Goal: Task Accomplishment & Management: Manage account settings

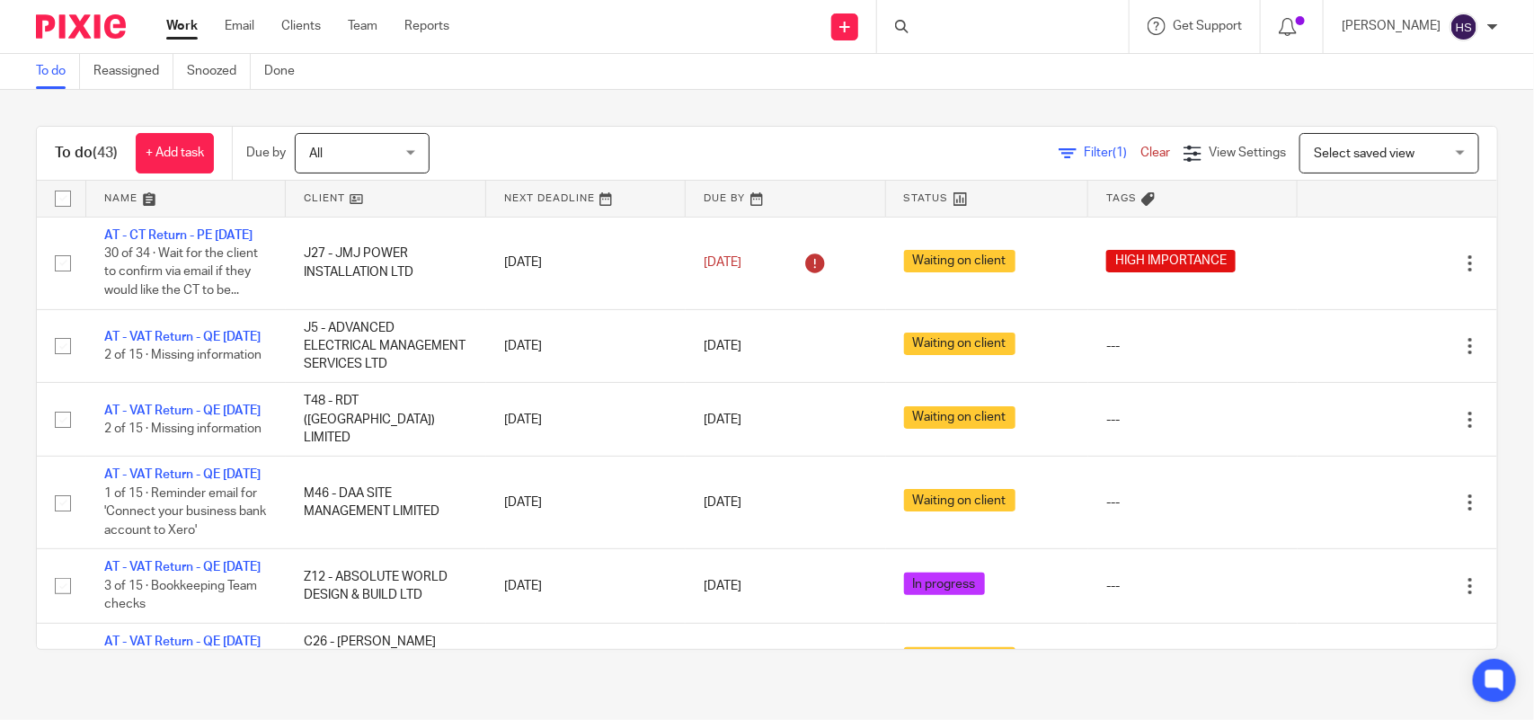
click at [994, 102] on div "To do (43) + Add task Due by All All Today Tomorrow This week Next week This mo…" at bounding box center [767, 388] width 1534 height 596
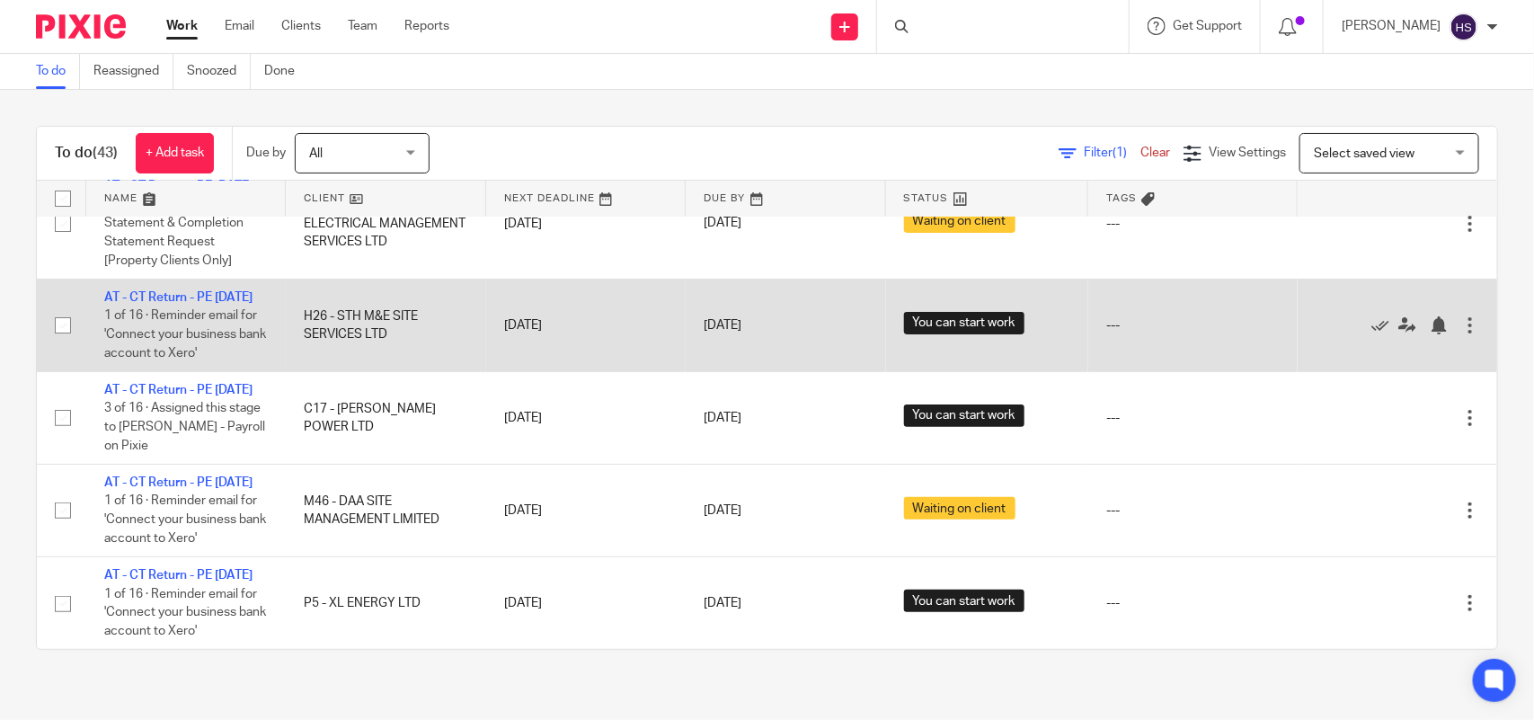
scroll to position [3538, 0]
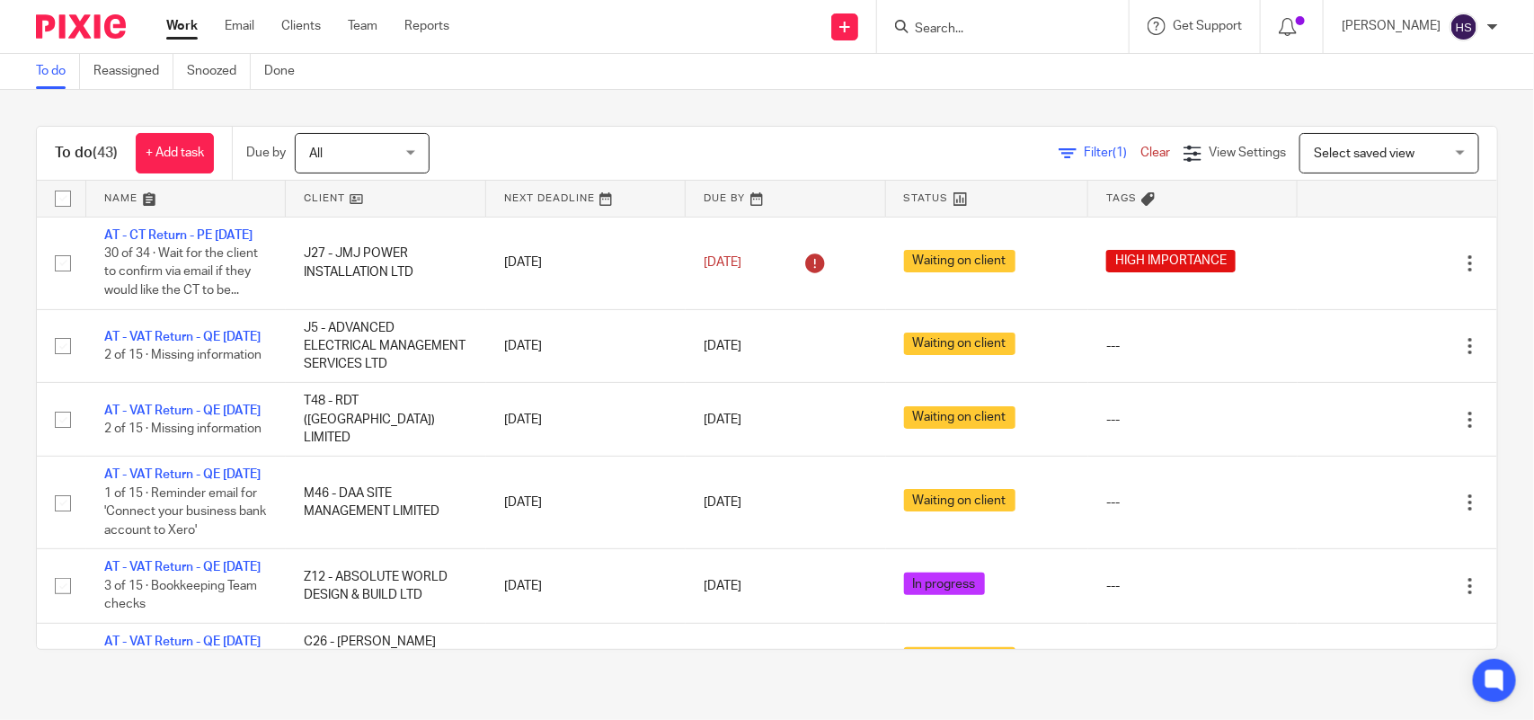
click at [936, 108] on div "To do (43) + Add task Due by All All Today Tomorrow This week Next week This mo…" at bounding box center [767, 388] width 1534 height 596
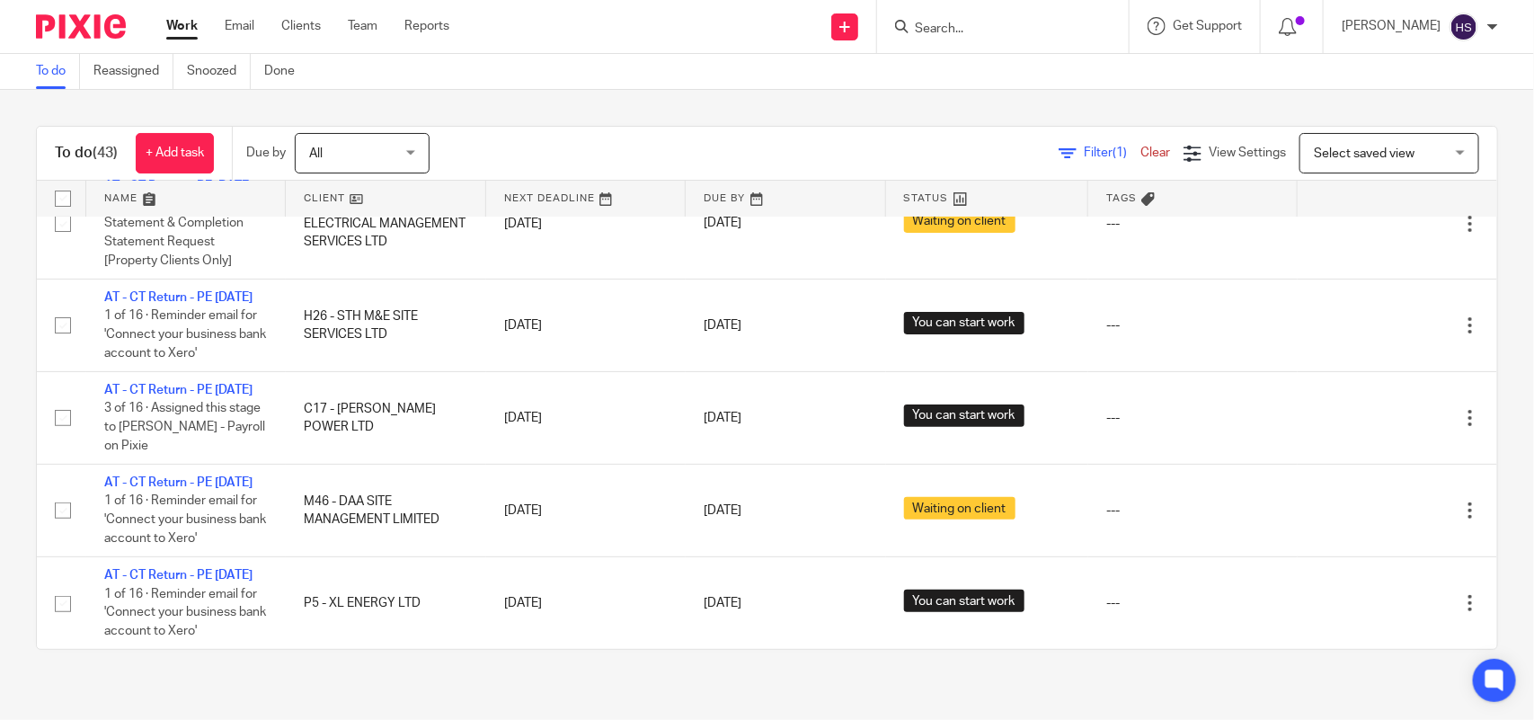
click at [932, 109] on div "To do (43) + Add task Due by All All Today Tomorrow This week Next week This mo…" at bounding box center [767, 388] width 1534 height 596
click at [1021, 25] on input "Search" at bounding box center [994, 30] width 162 height 16
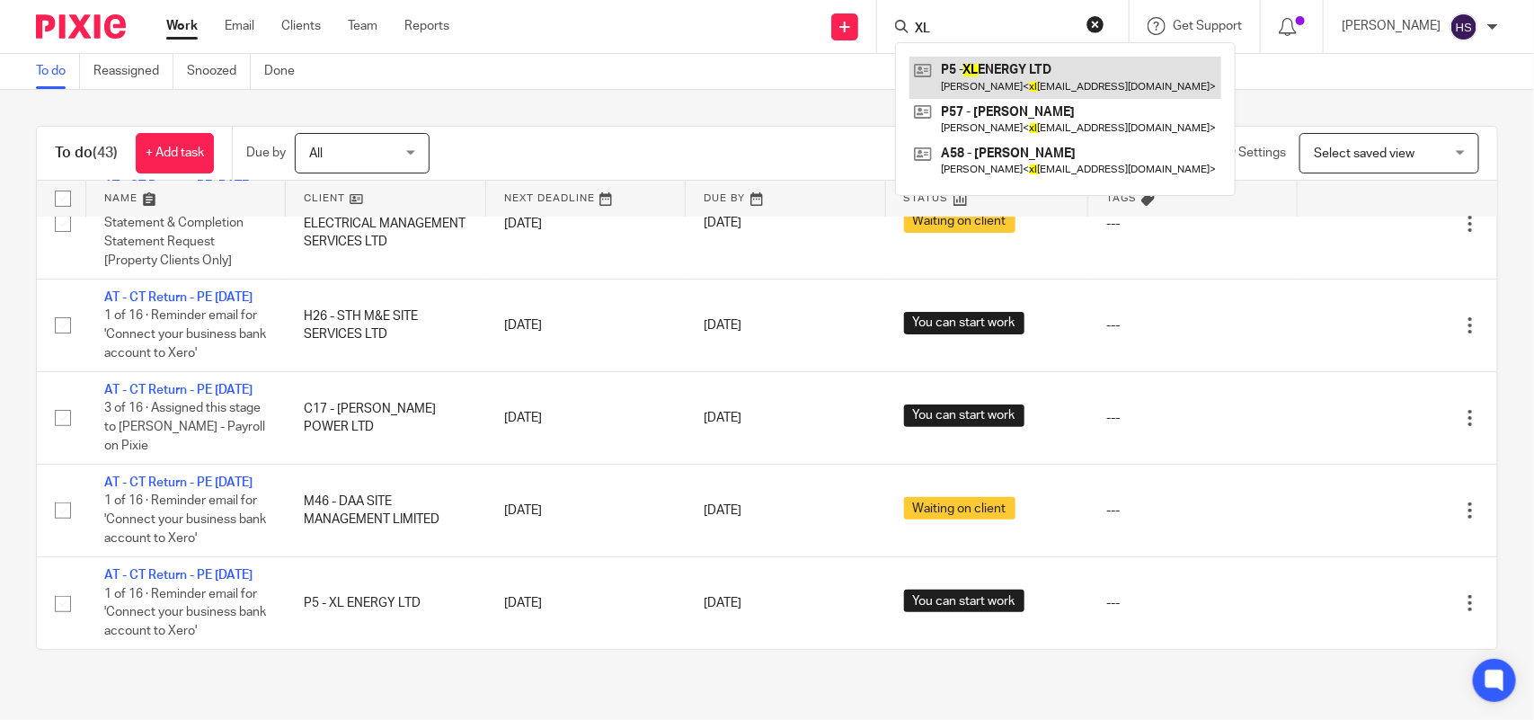
type input "XL"
click at [1104, 30] on button "reset" at bounding box center [1096, 24] width 18 height 18
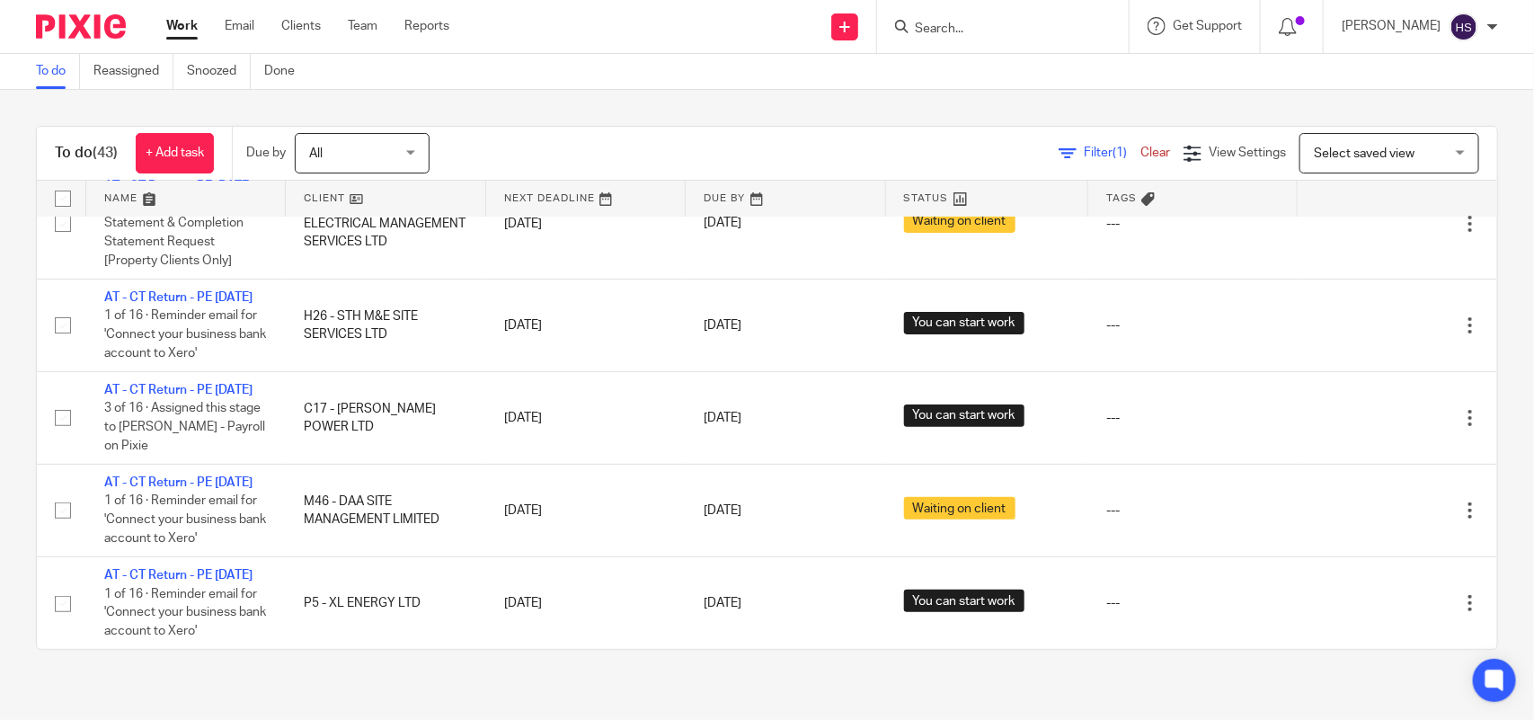
click at [959, 18] on form at bounding box center [1008, 26] width 191 height 22
click at [962, 25] on input "Search" at bounding box center [994, 30] width 162 height 16
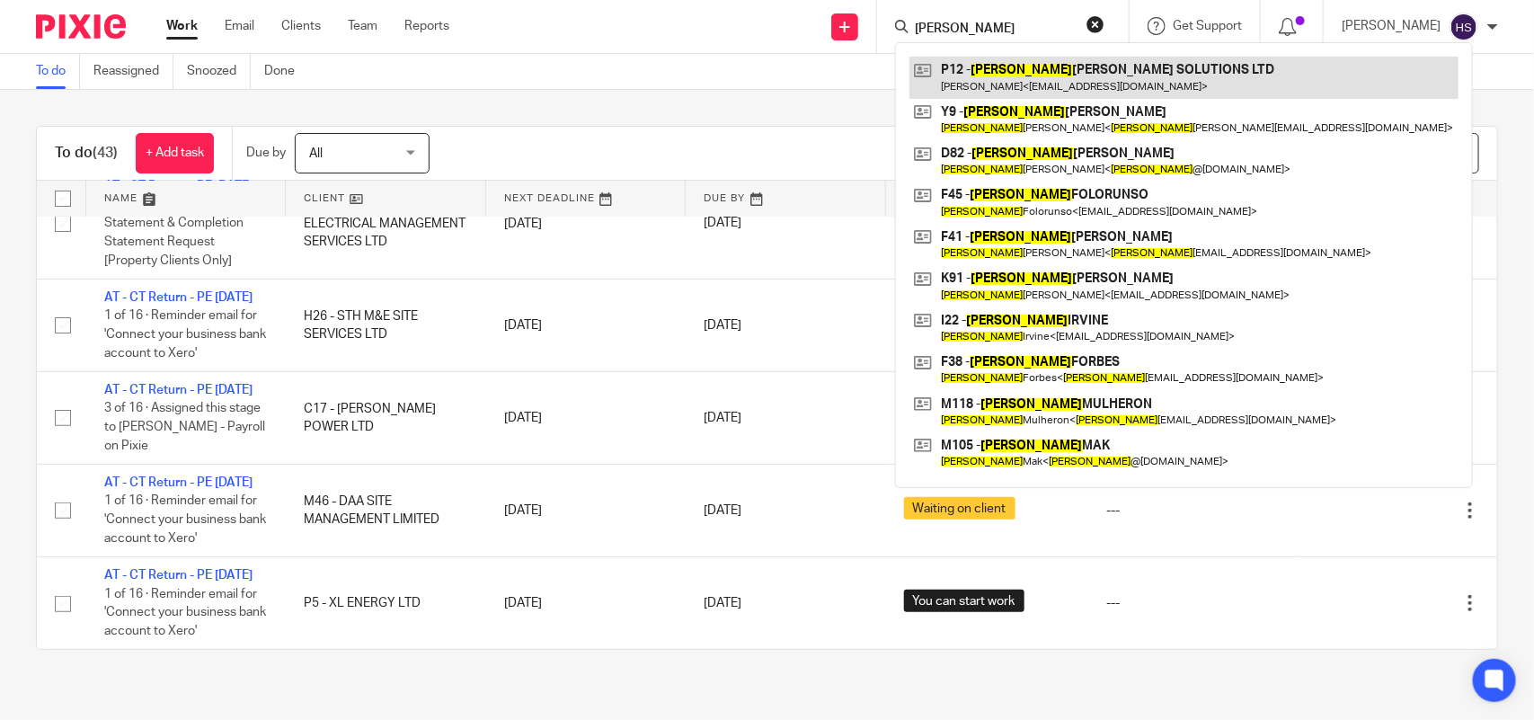
type input "JAMES"
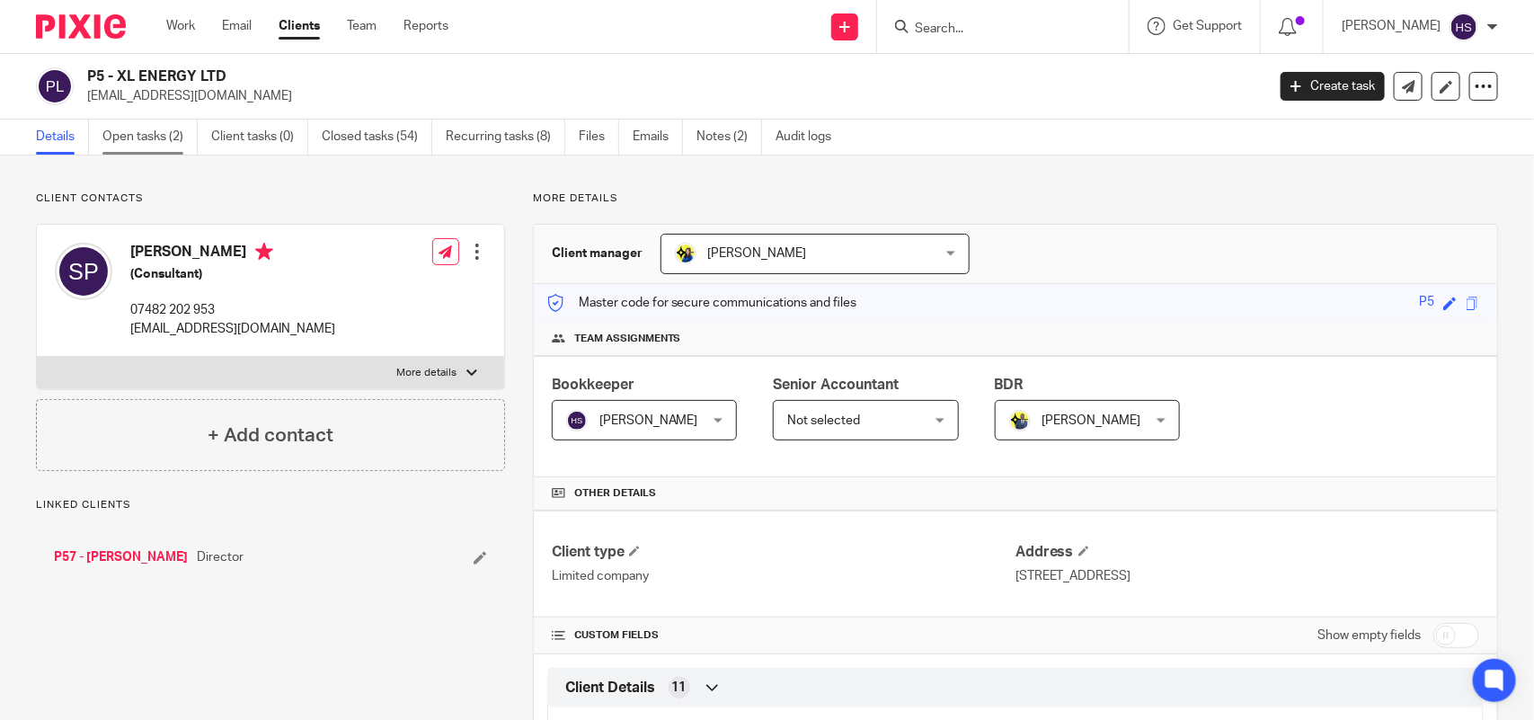
click at [151, 144] on link "Open tasks (2)" at bounding box center [149, 137] width 95 height 35
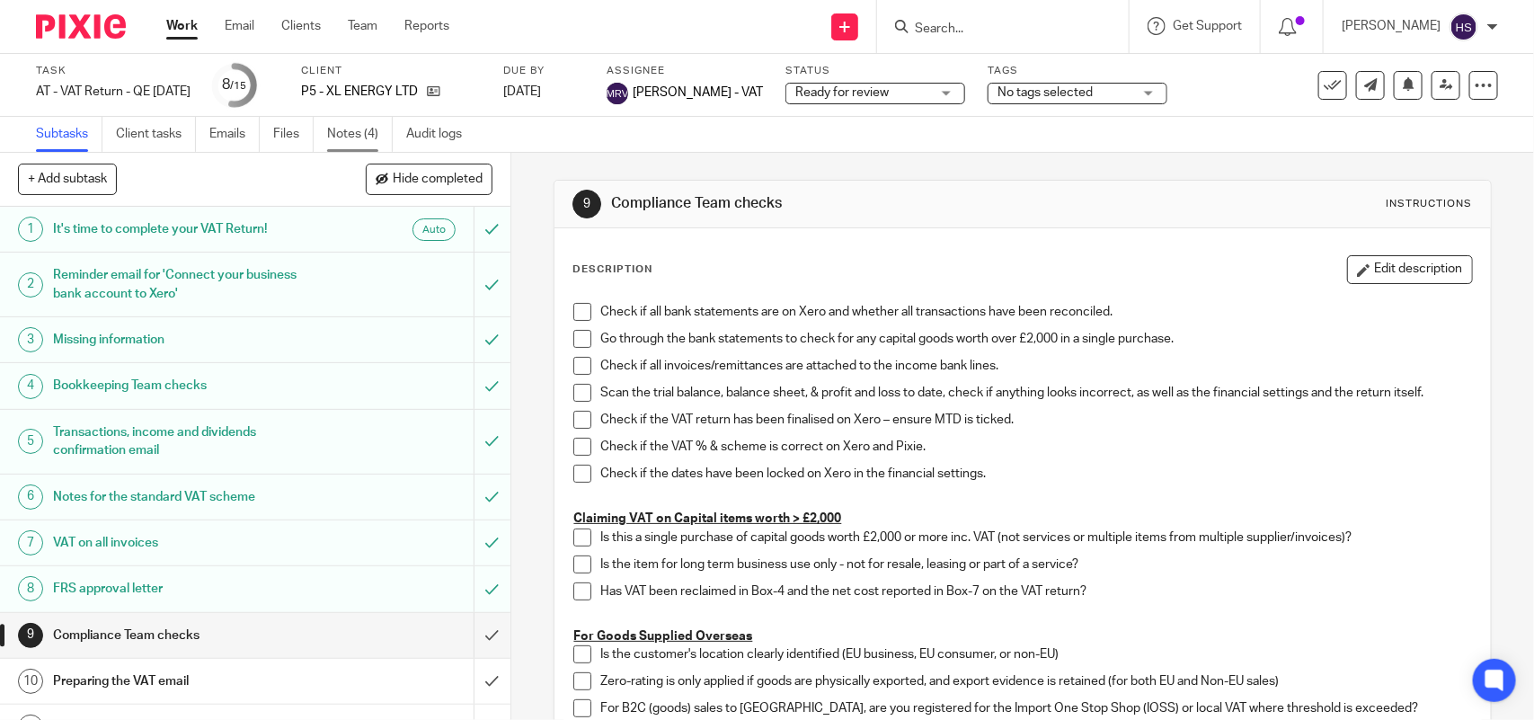
click at [376, 144] on link "Notes (4)" at bounding box center [360, 134] width 66 height 35
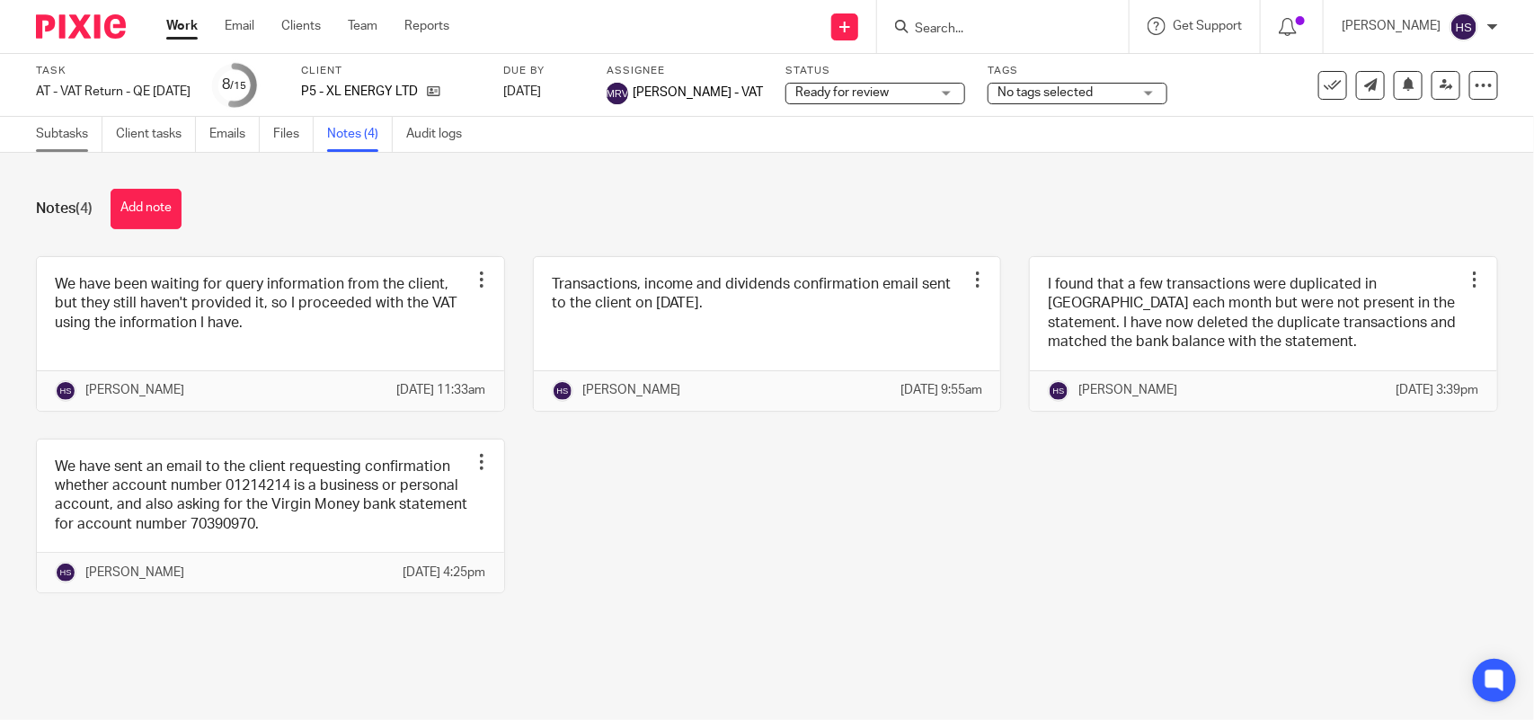
click at [81, 141] on link "Subtasks" at bounding box center [69, 134] width 67 height 35
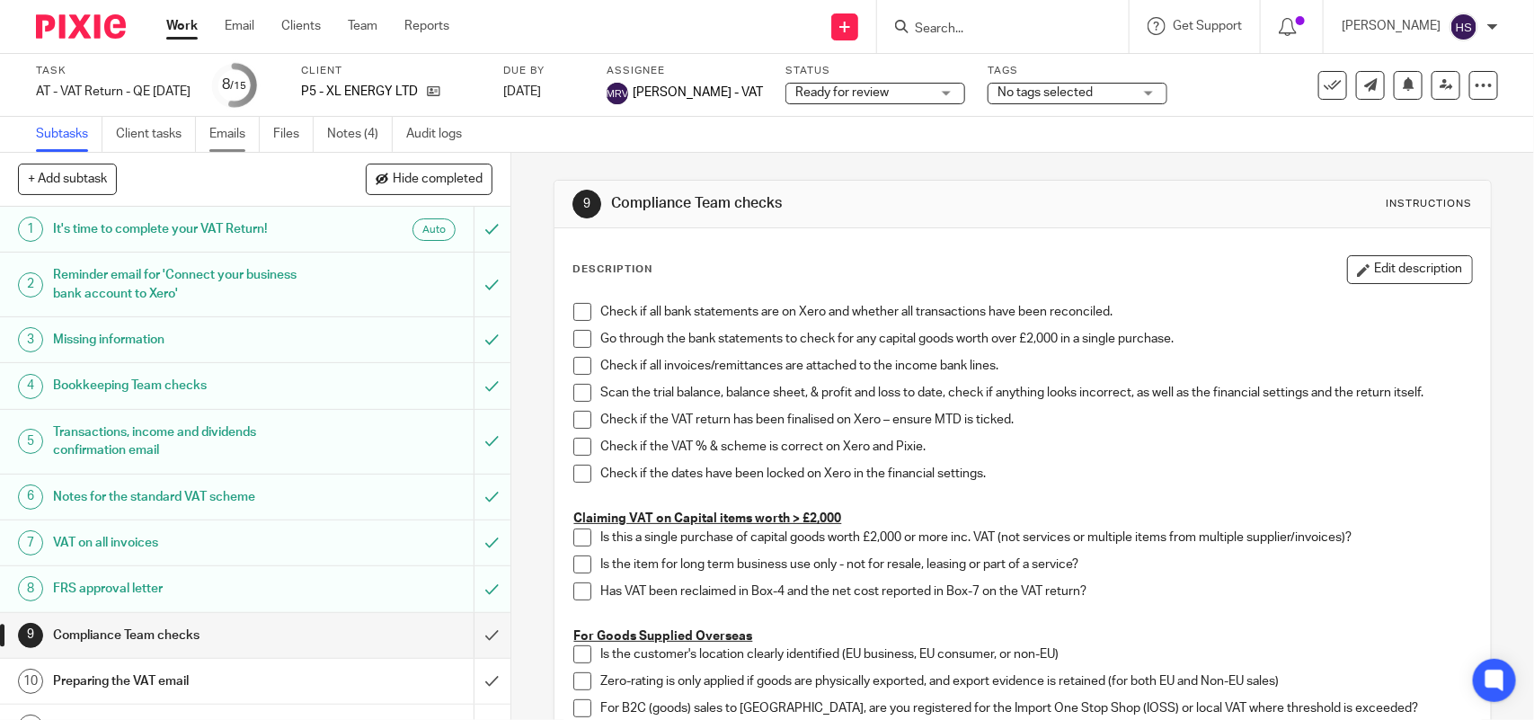
click at [241, 122] on link "Emails" at bounding box center [234, 134] width 50 height 35
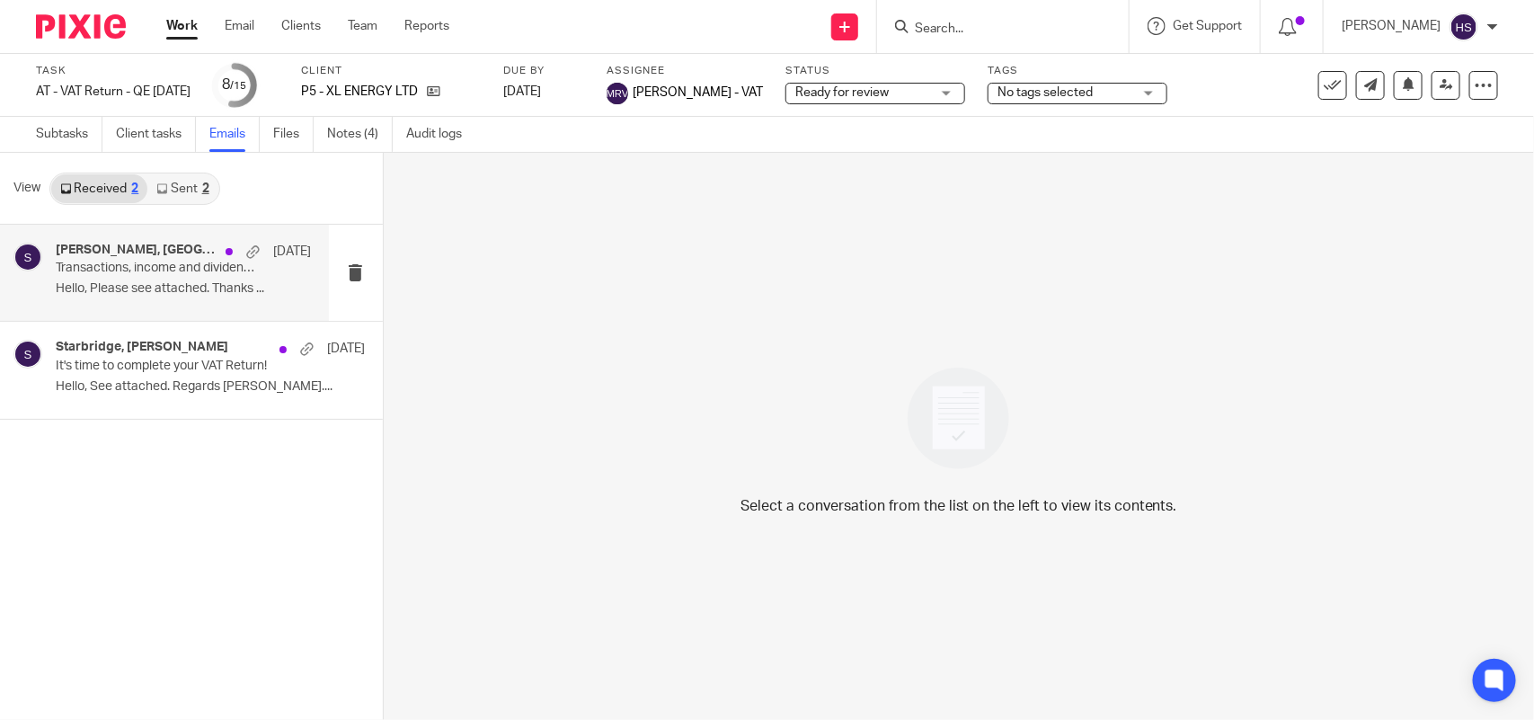
click at [142, 256] on h4 "[PERSON_NAME], [GEOGRAPHIC_DATA]" at bounding box center [136, 250] width 161 height 15
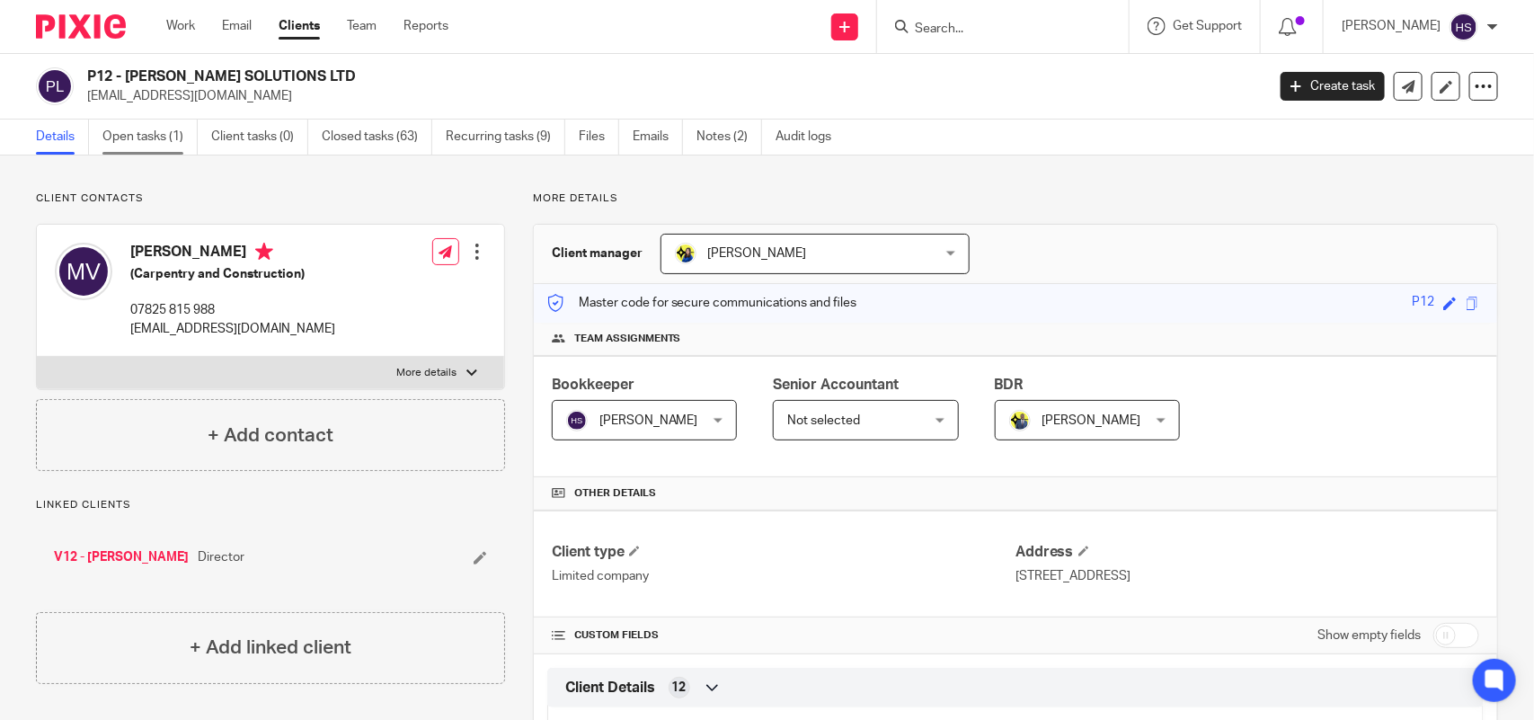
click at [139, 137] on link "Open tasks (1)" at bounding box center [149, 137] width 95 height 35
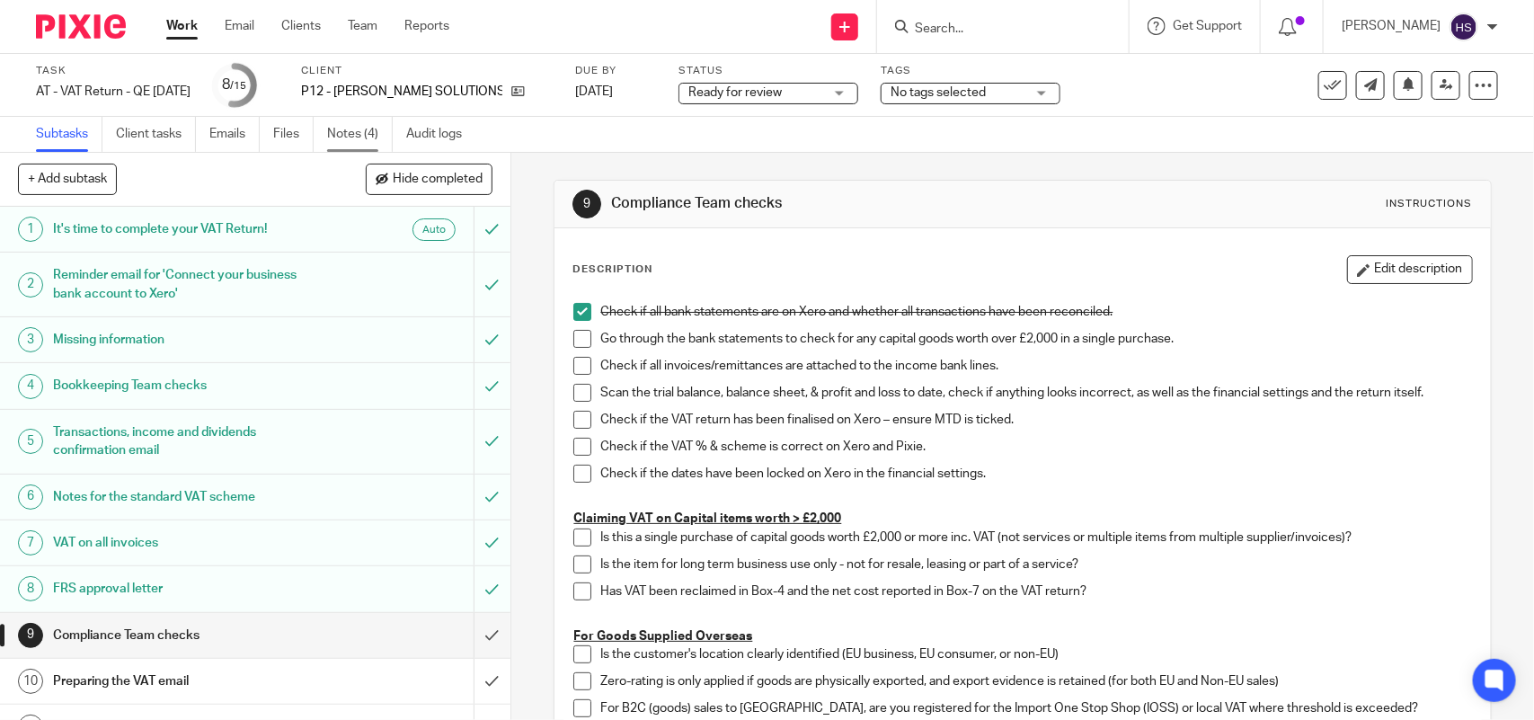
click at [347, 130] on link "Notes (4)" at bounding box center [360, 134] width 66 height 35
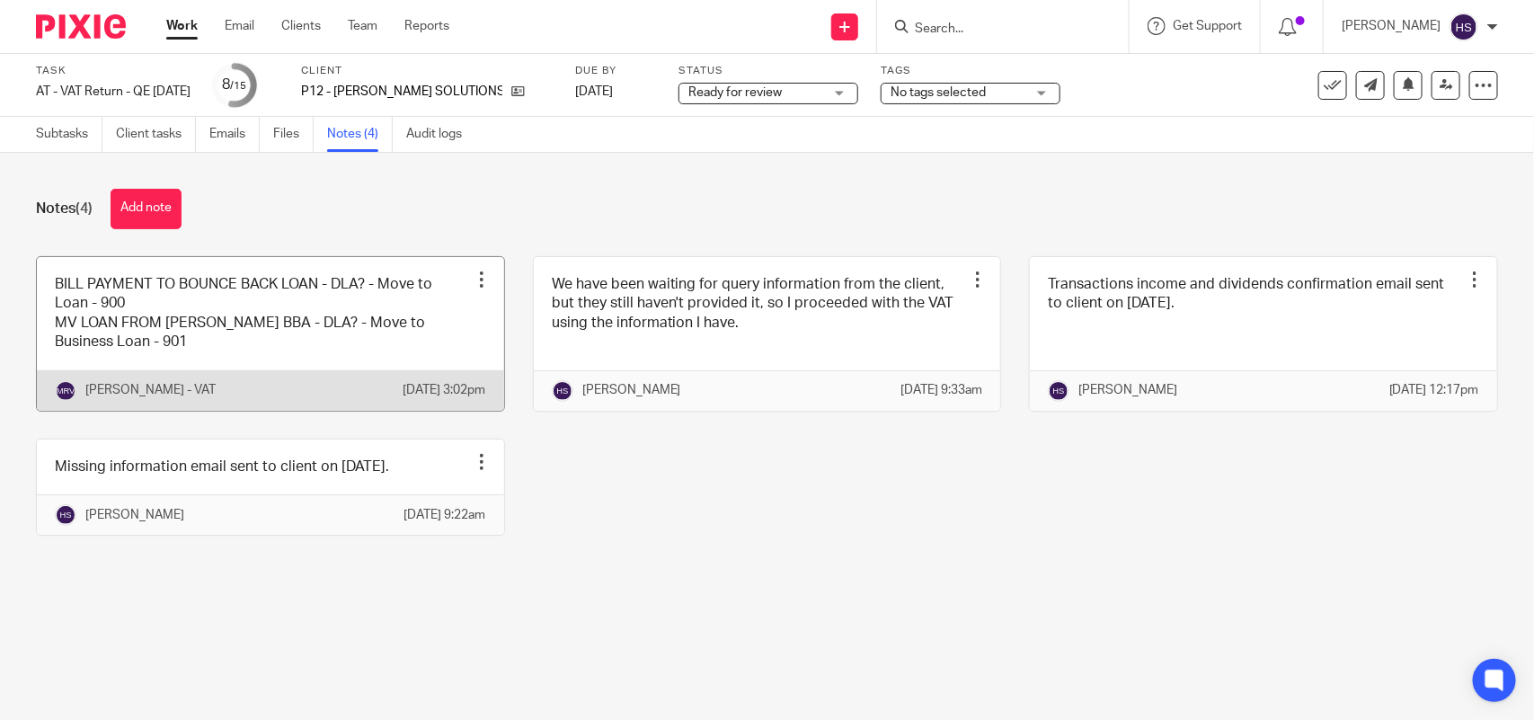
click at [306, 317] on link at bounding box center [270, 334] width 467 height 154
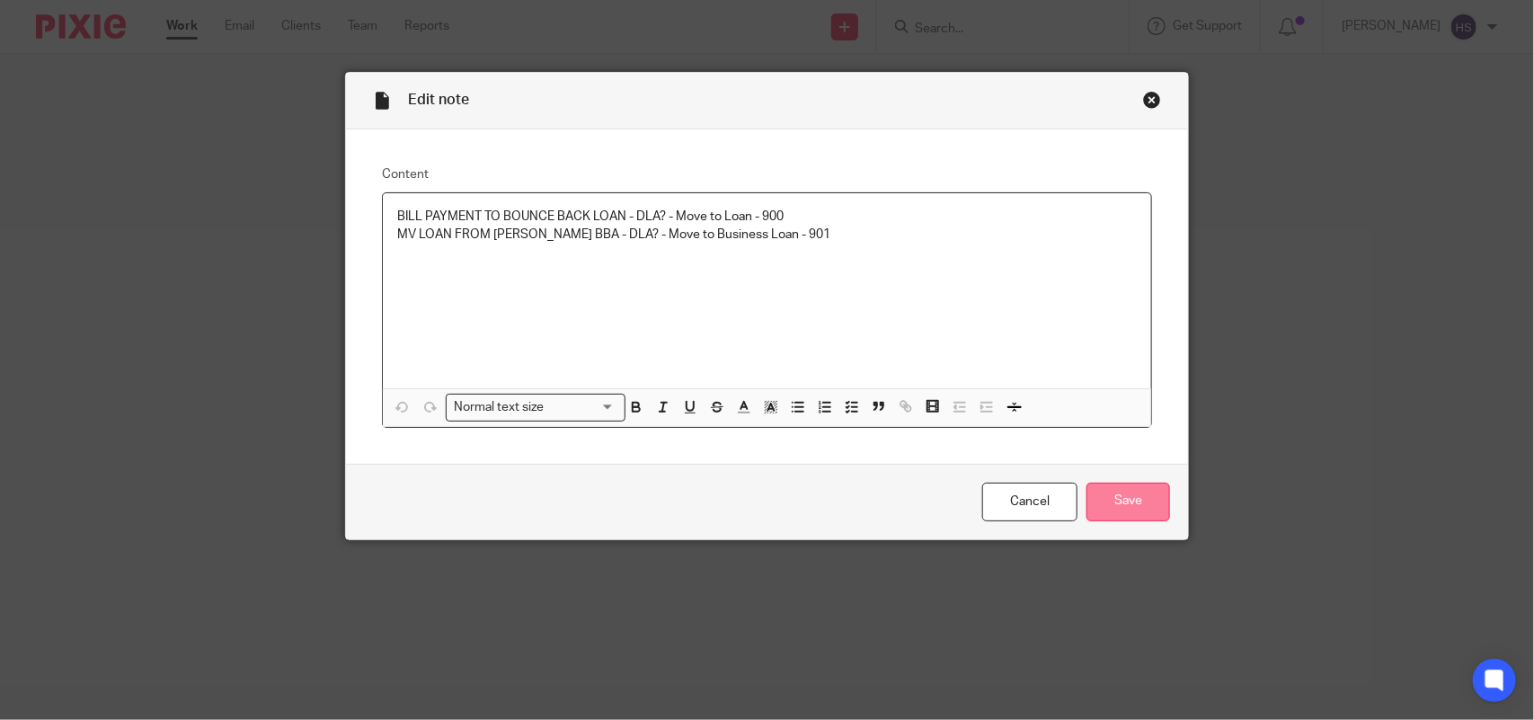
click at [1132, 491] on input "Save" at bounding box center [1129, 502] width 84 height 39
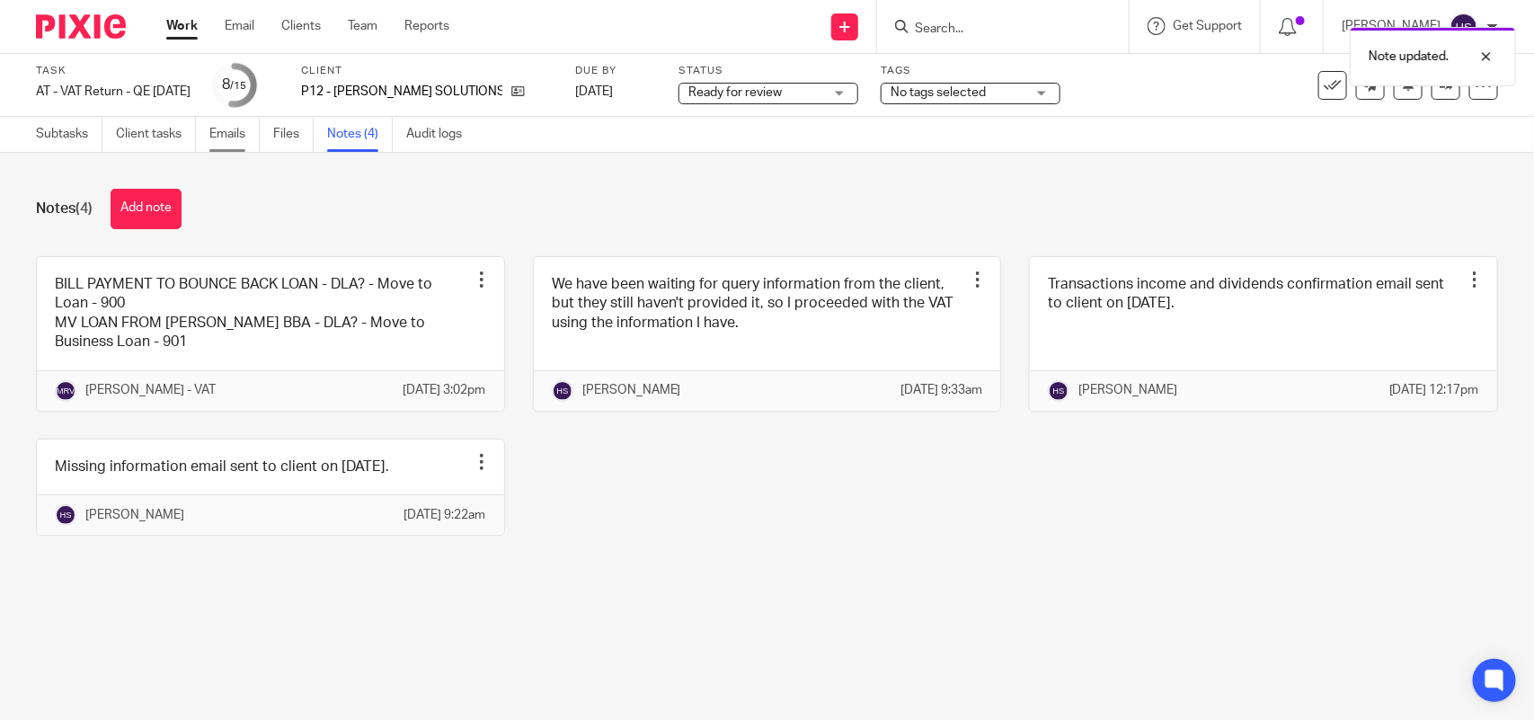
click at [229, 135] on link "Emails" at bounding box center [234, 134] width 50 height 35
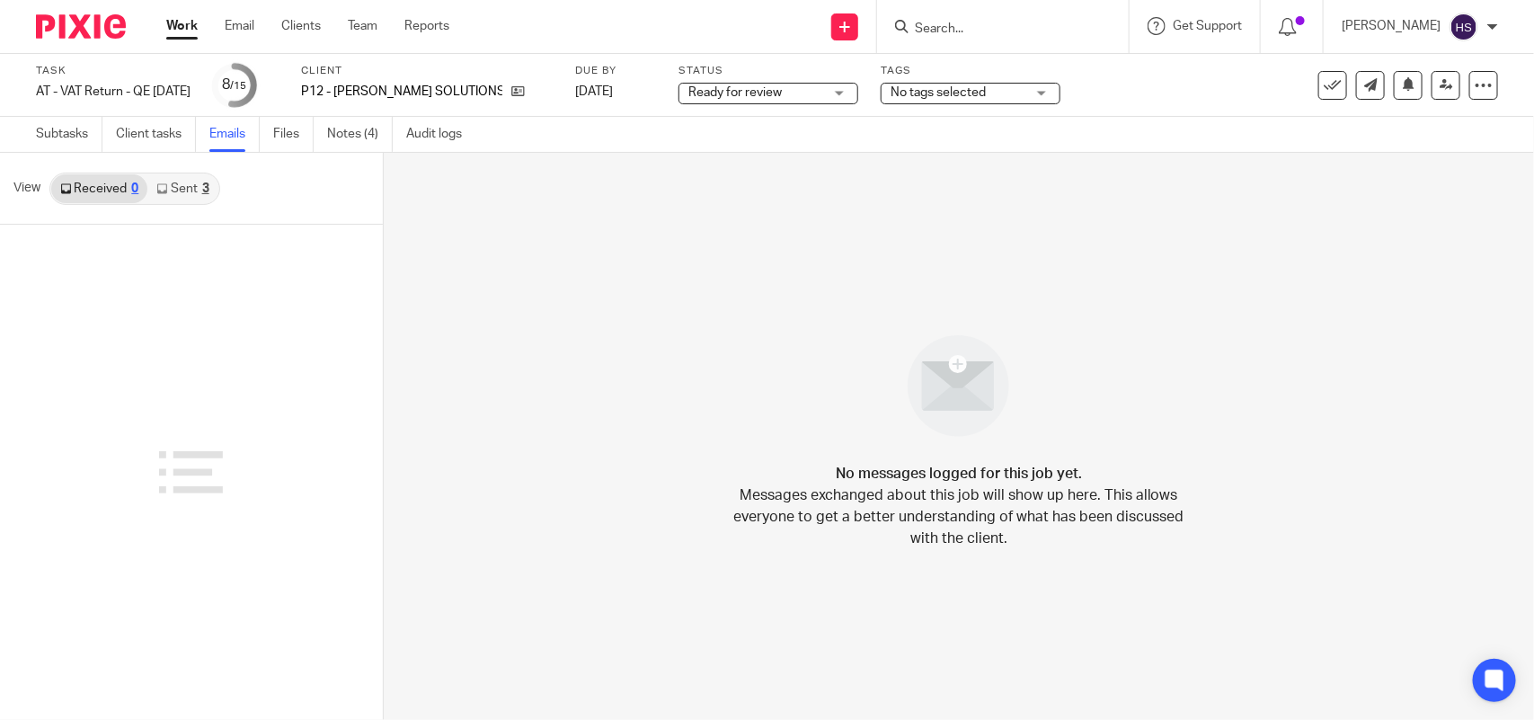
click at [180, 191] on link "Sent 3" at bounding box center [182, 188] width 70 height 29
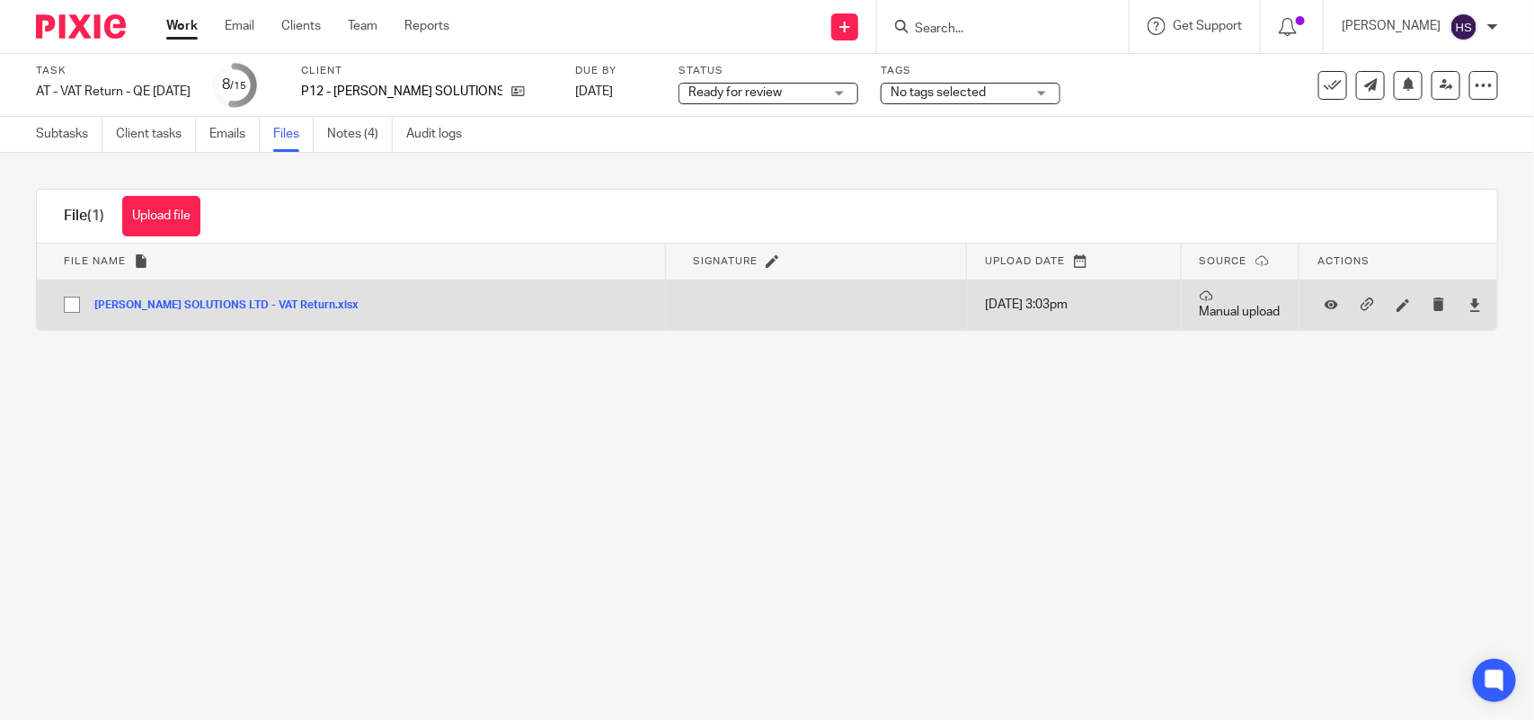
click at [254, 299] on button "JAMES MATTHEW SOLUTIONS LTD - VAT Return.xlsx" at bounding box center [233, 305] width 278 height 13
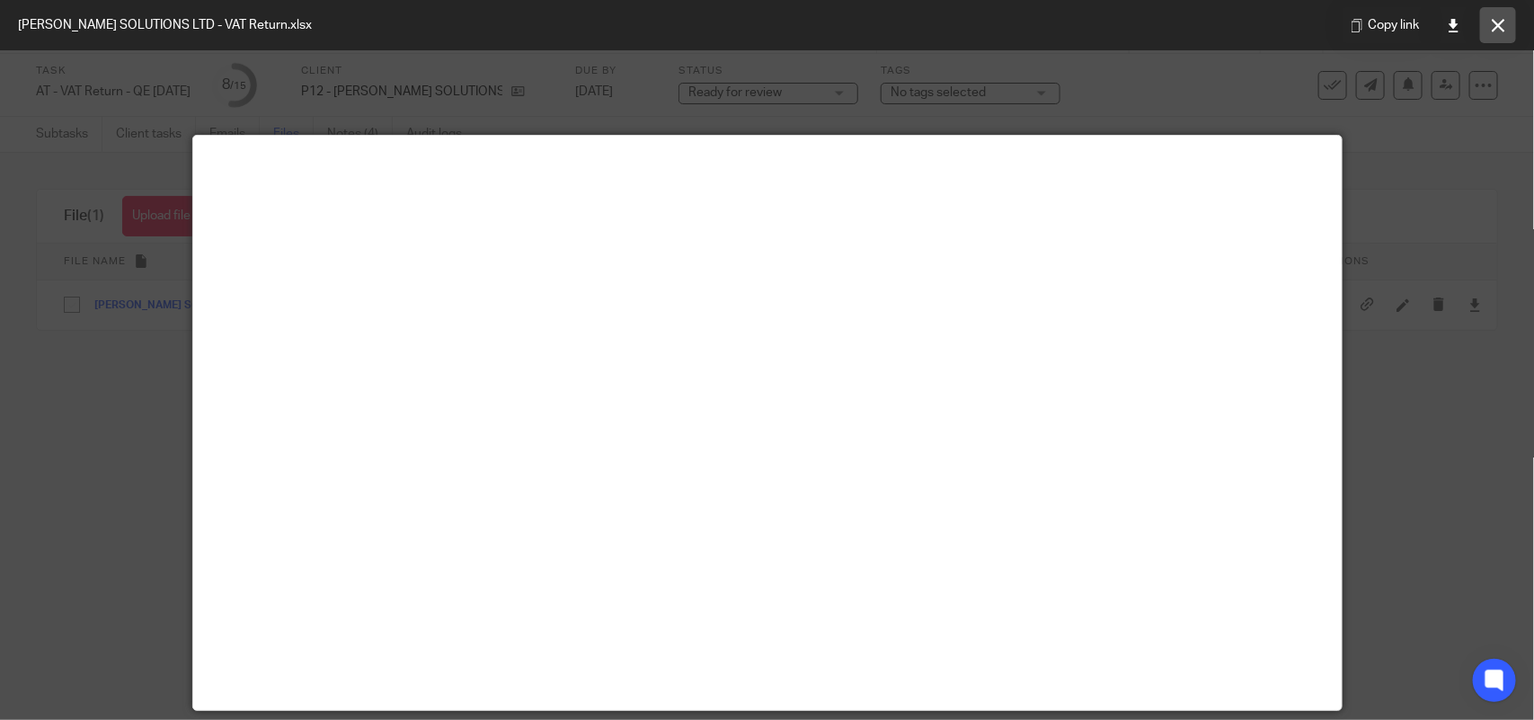
click at [1503, 19] on icon at bounding box center [1498, 25] width 13 height 13
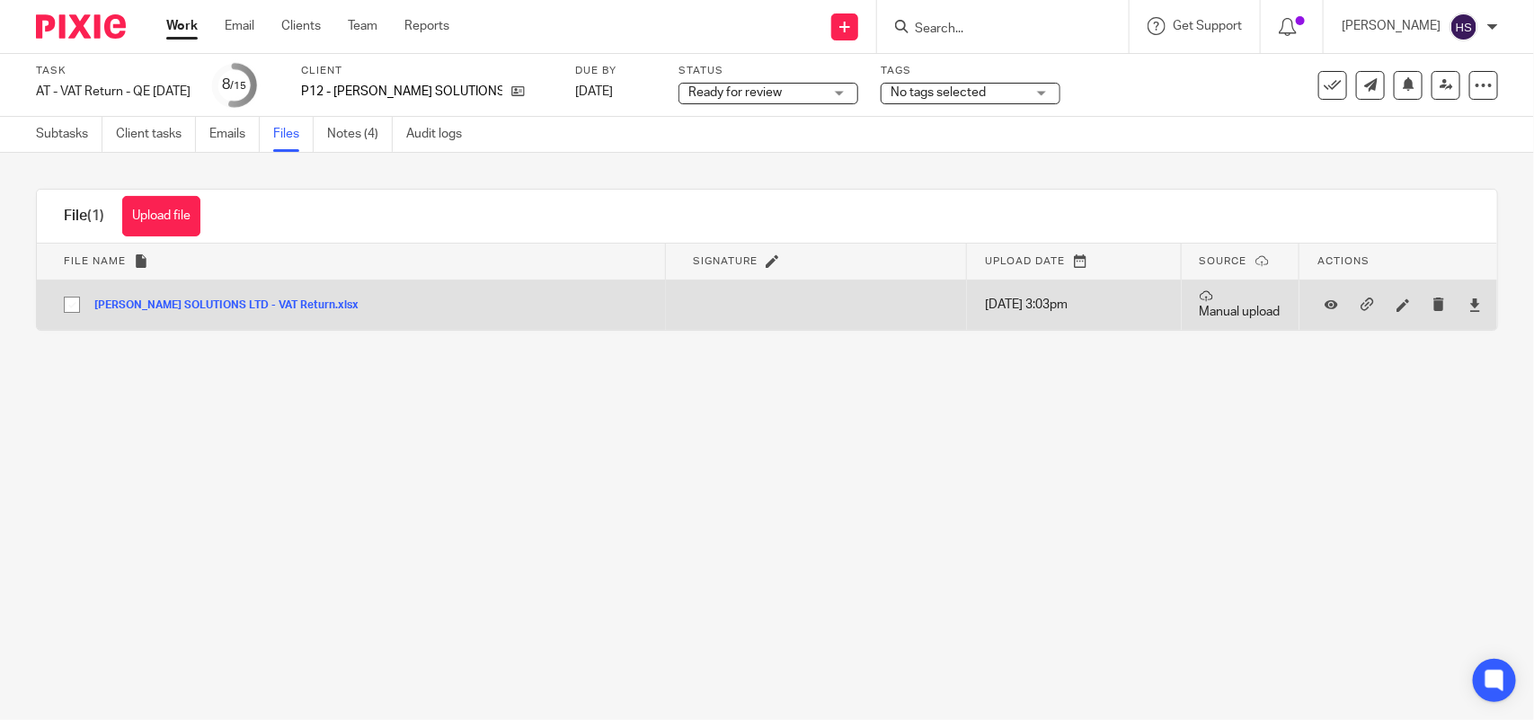
click at [68, 299] on input "checkbox" at bounding box center [72, 305] width 34 height 34
checkbox input "false"
click at [1468, 308] on icon at bounding box center [1474, 304] width 13 height 13
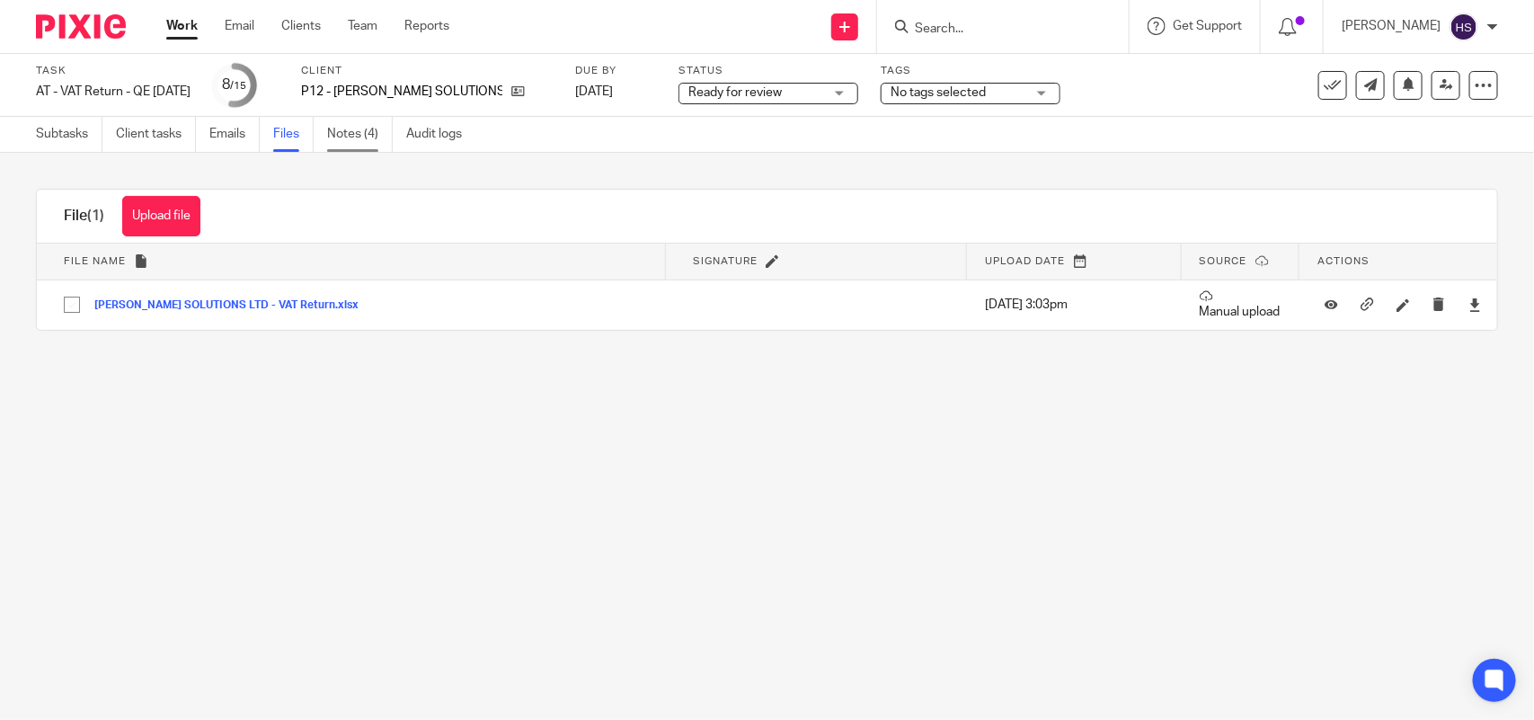
click at [348, 133] on link "Notes (4)" at bounding box center [360, 134] width 66 height 35
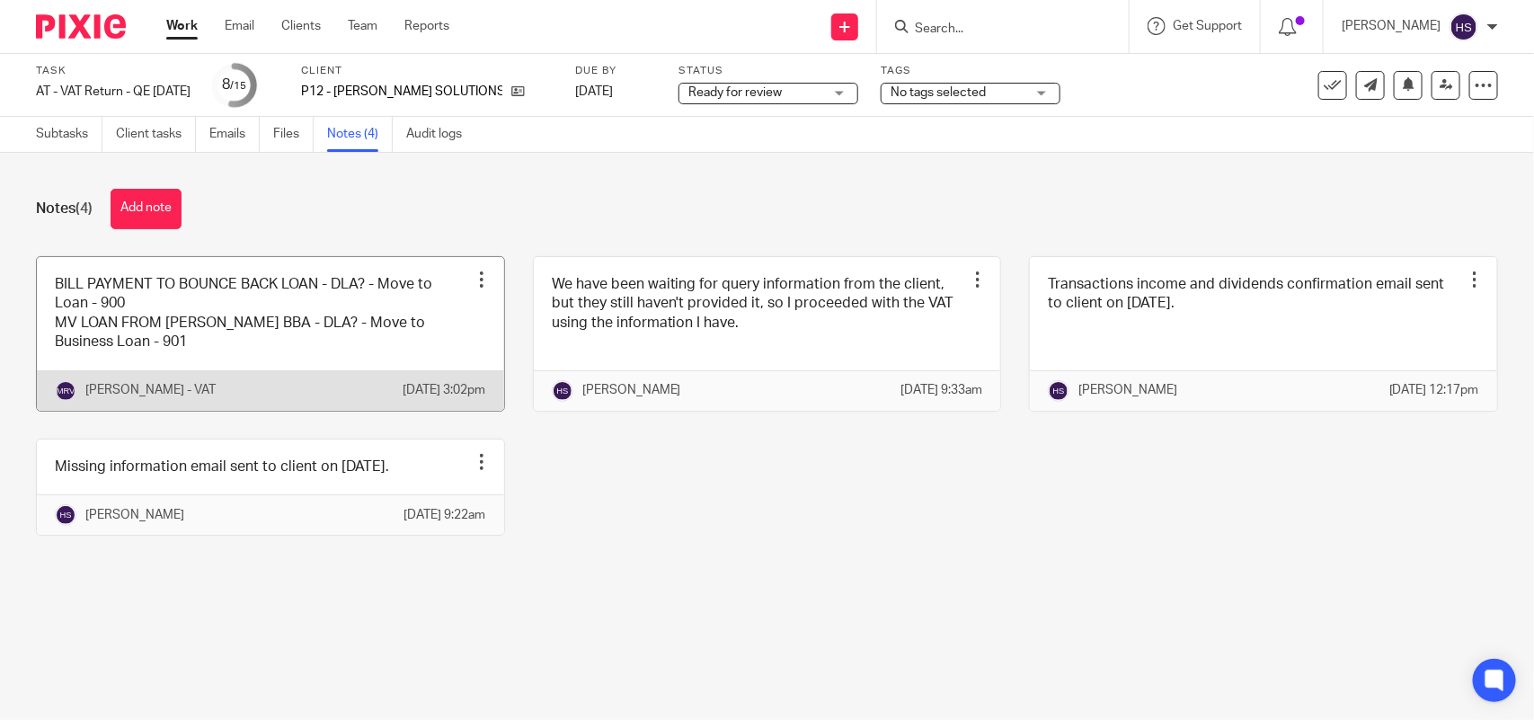
click at [348, 328] on link at bounding box center [270, 334] width 467 height 154
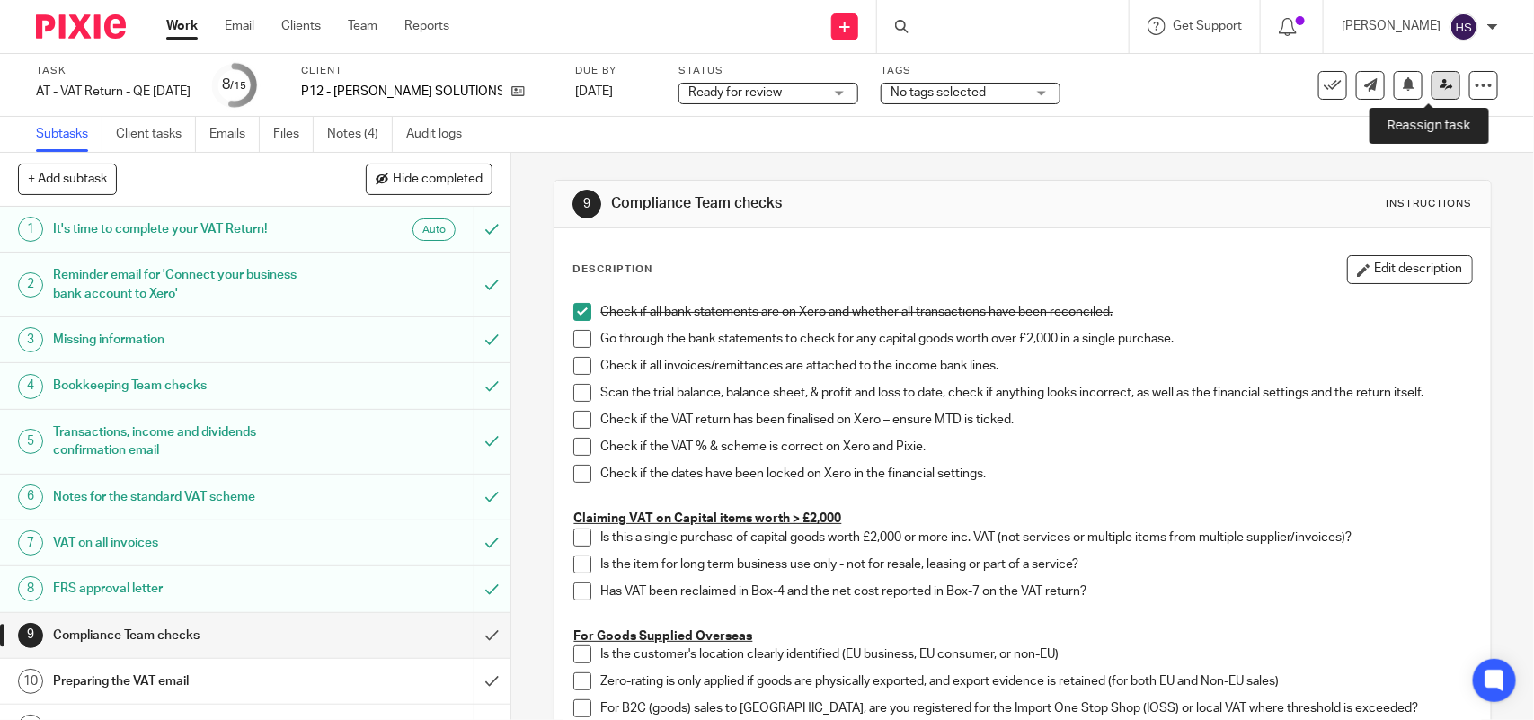
click at [1440, 85] on icon at bounding box center [1446, 84] width 13 height 13
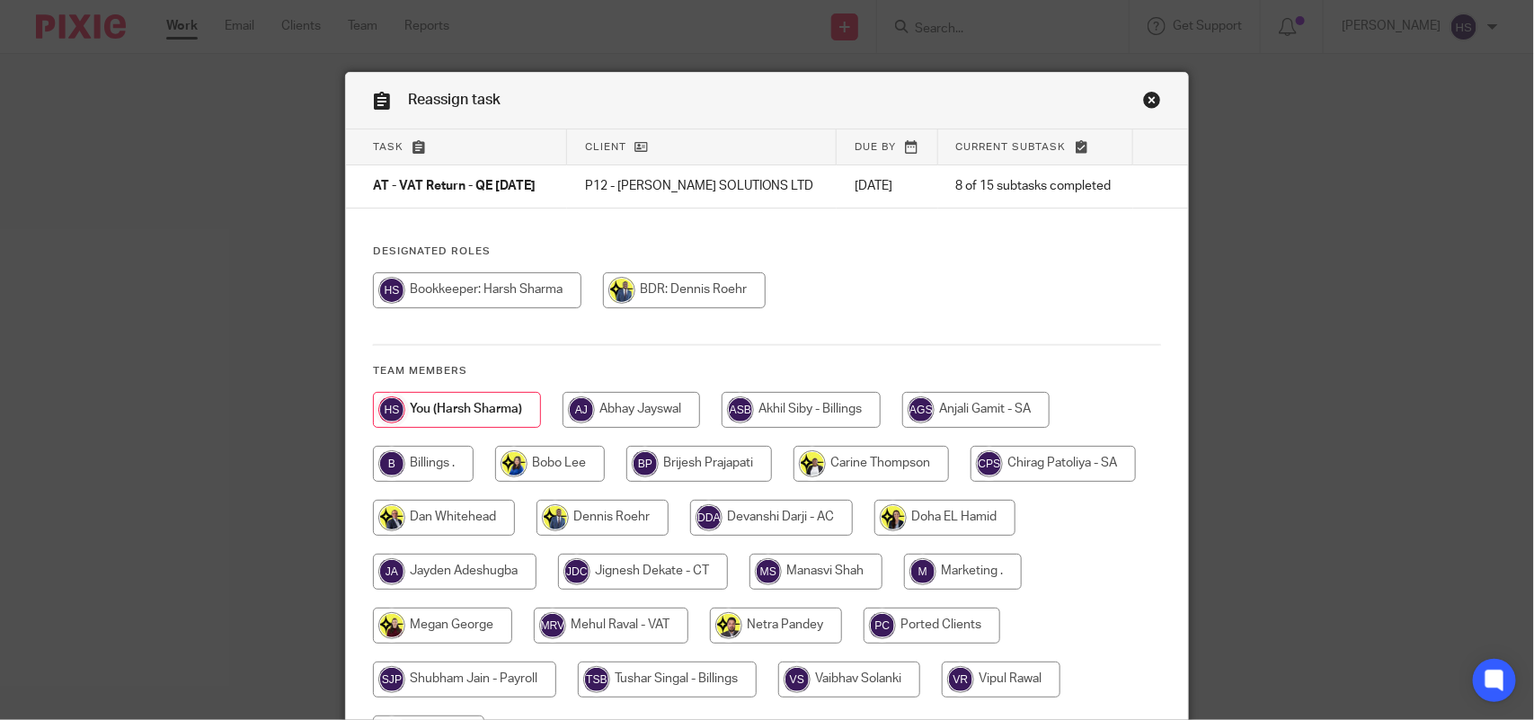
click at [1143, 97] on link "Close this dialog window" at bounding box center [1152, 103] width 18 height 24
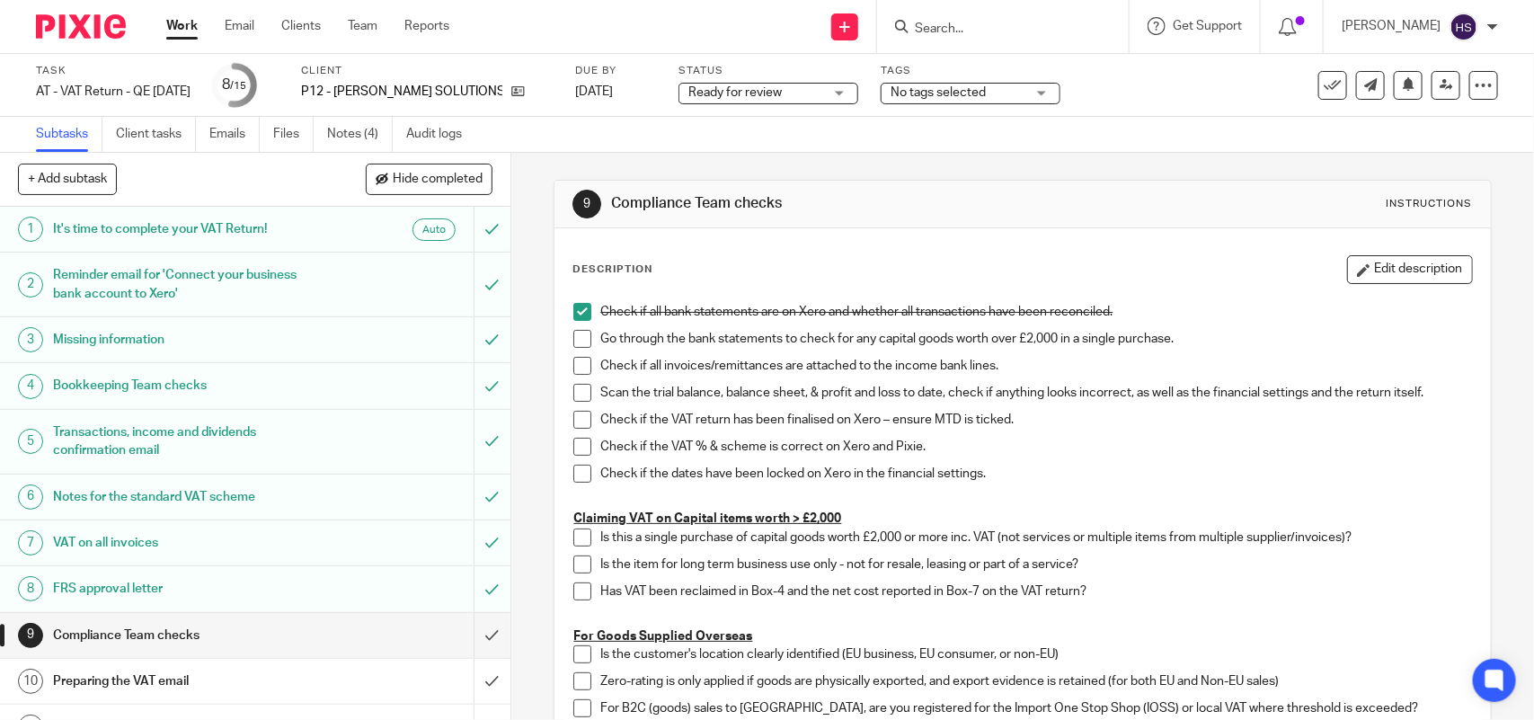
click at [208, 591] on h1 "FRS approval letter" at bounding box center [187, 588] width 269 height 27
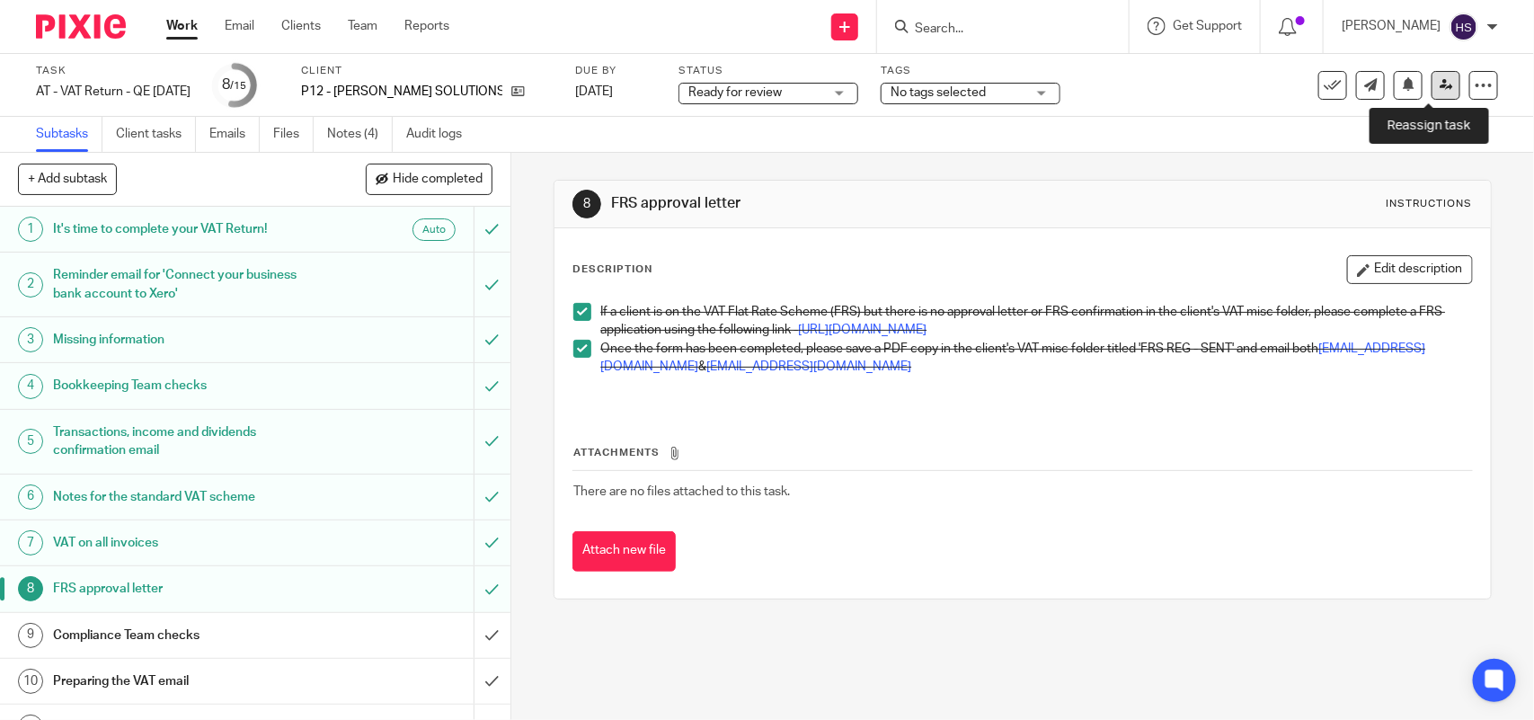
click at [1436, 87] on link at bounding box center [1446, 85] width 29 height 29
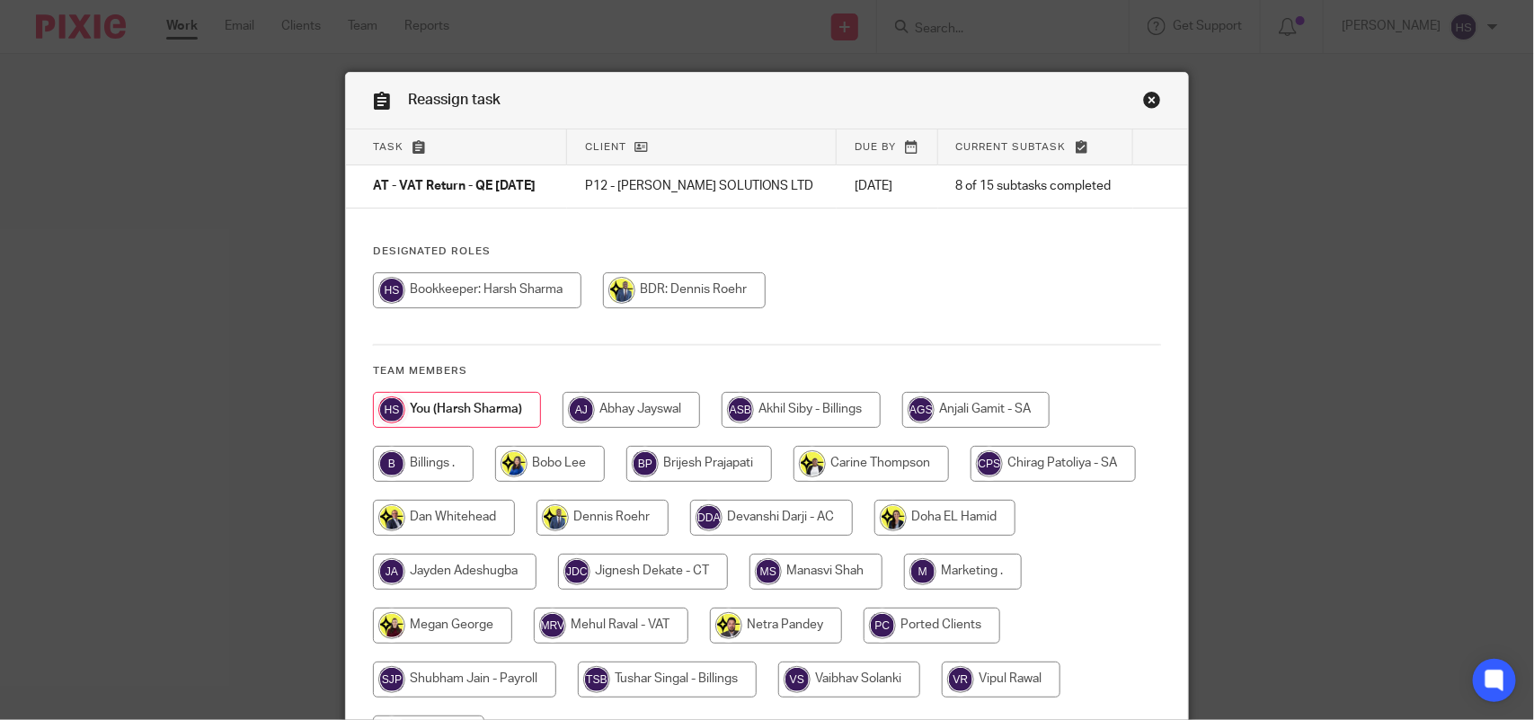
scroll to position [211, 0]
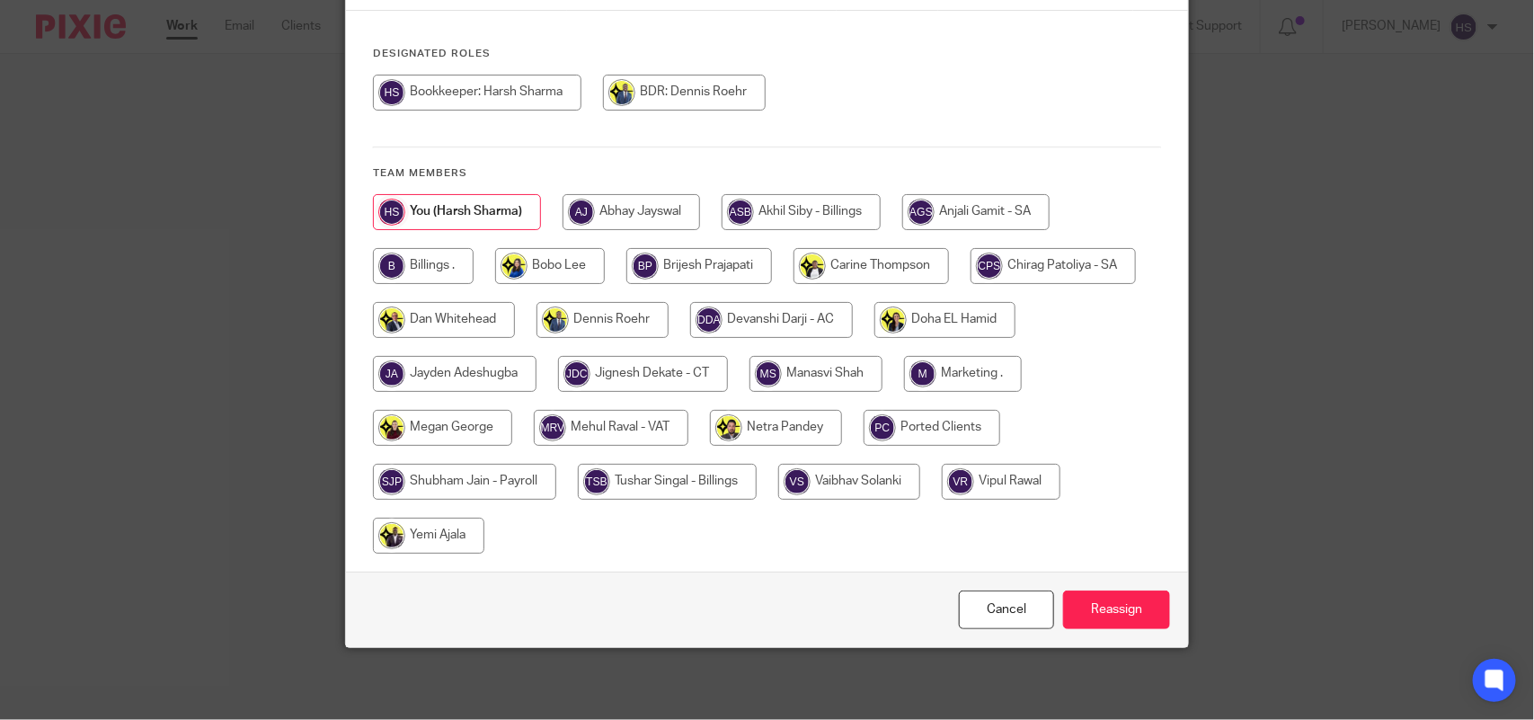
click at [599, 422] on input "radio" at bounding box center [611, 428] width 155 height 36
radio input "true"
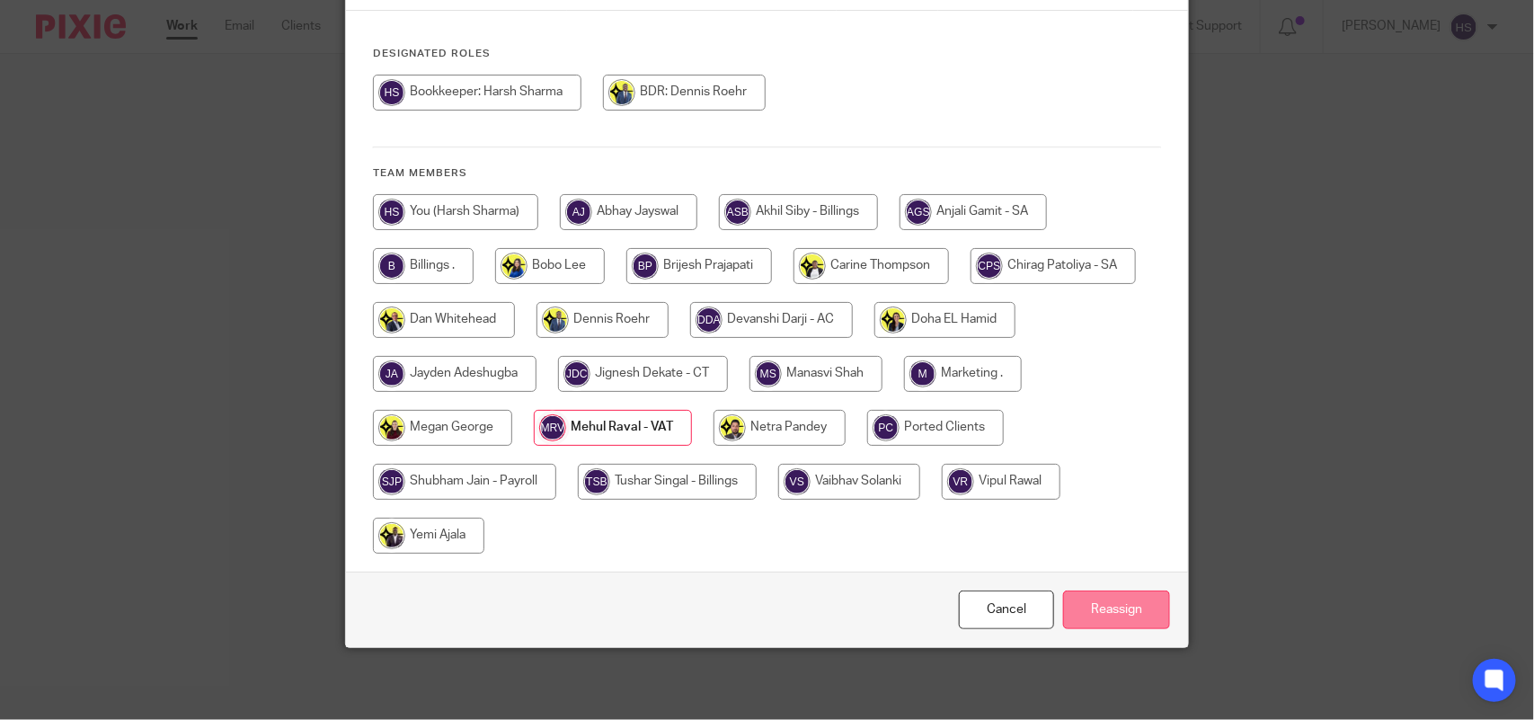
click at [1095, 611] on input "Reassign" at bounding box center [1116, 609] width 107 height 39
